Goal: Find specific page/section

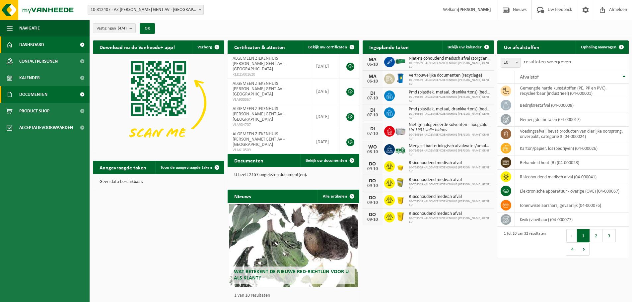
click at [57, 94] on link "Documenten" at bounding box center [45, 94] width 90 height 17
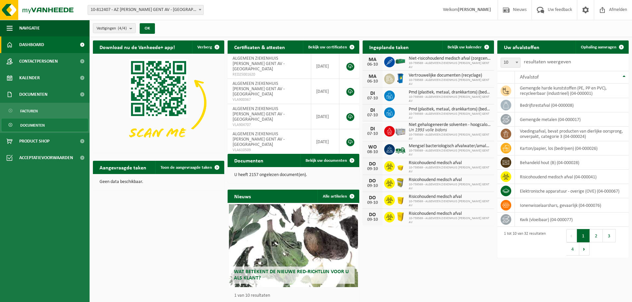
click at [50, 123] on link "Documenten" at bounding box center [45, 125] width 86 height 13
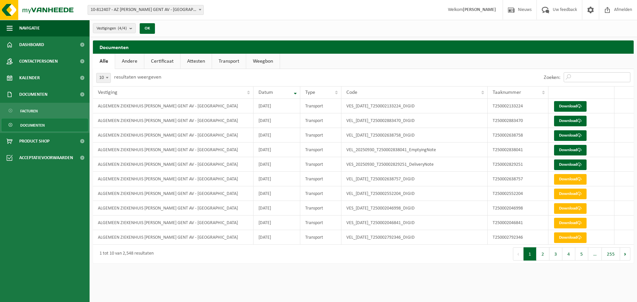
click at [580, 75] on input "Zoeken:" at bounding box center [597, 77] width 67 height 10
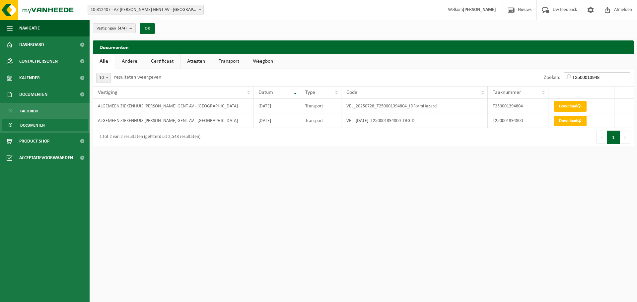
click at [605, 78] on input "T2500013948" at bounding box center [597, 77] width 67 height 10
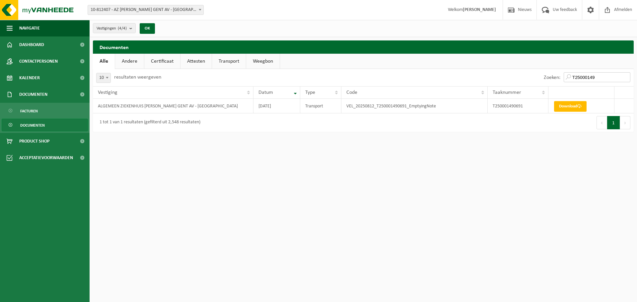
type input "T25000149"
